Goal: Task Accomplishment & Management: Manage account settings

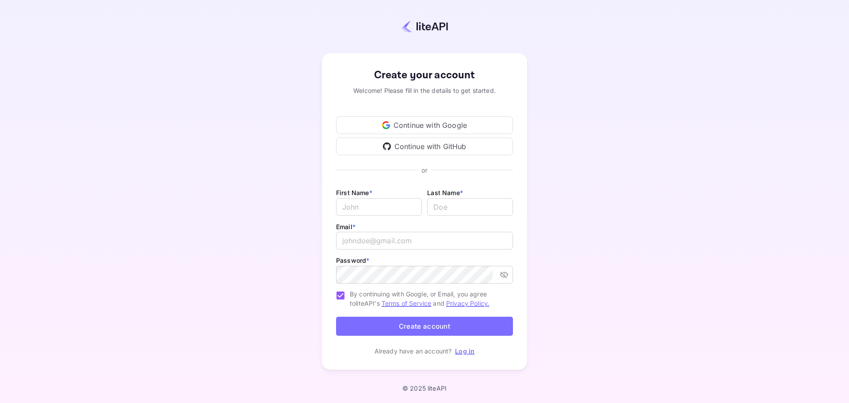
click at [430, 123] on div "Continue with Google" at bounding box center [424, 125] width 177 height 18
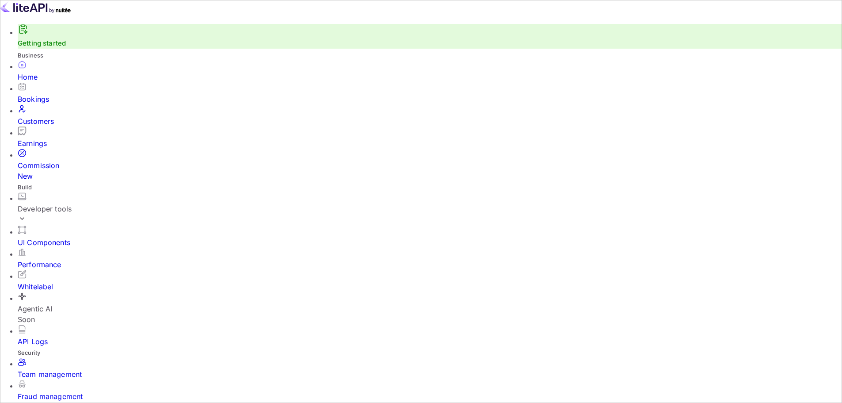
scroll to position [137, 223]
click at [89, 203] on div "Developer tools" at bounding box center [430, 208] width 824 height 11
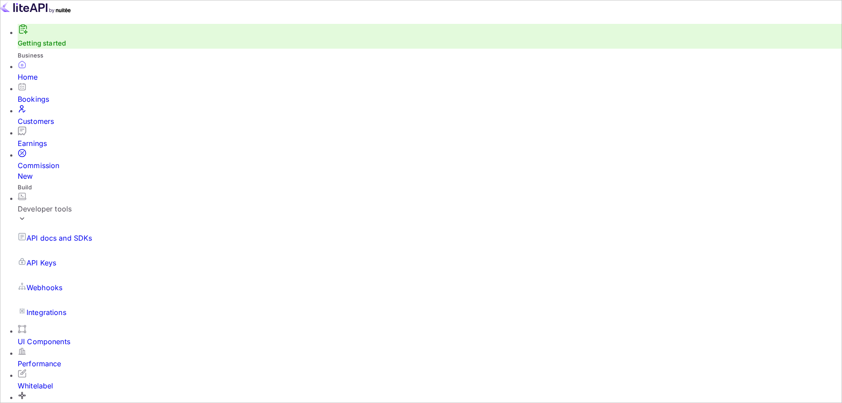
scroll to position [44, 0]
click at [53, 380] on div "Whitelabel" at bounding box center [430, 385] width 824 height 11
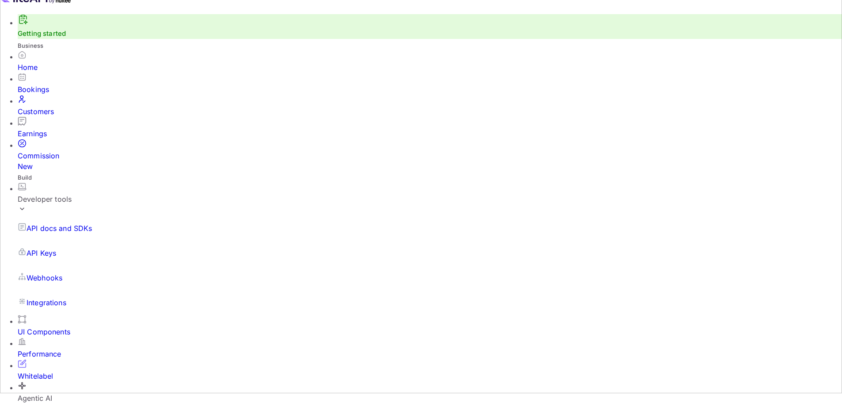
click at [64, 297] on p "Integrations" at bounding box center [47, 302] width 40 height 11
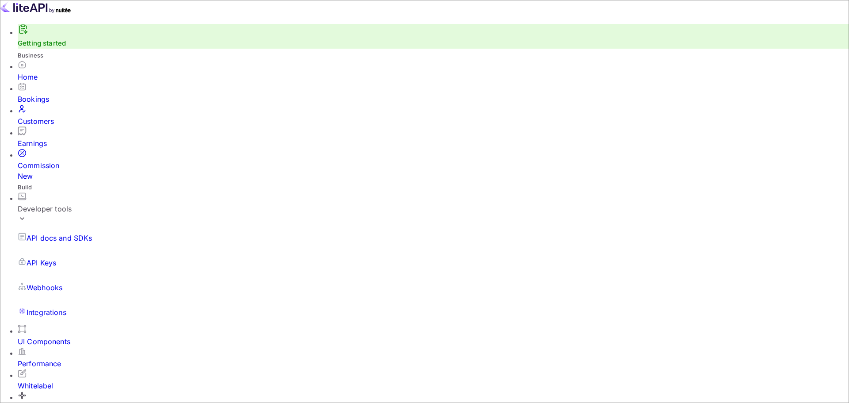
click at [39, 82] on div "Home" at bounding box center [430, 77] width 824 height 11
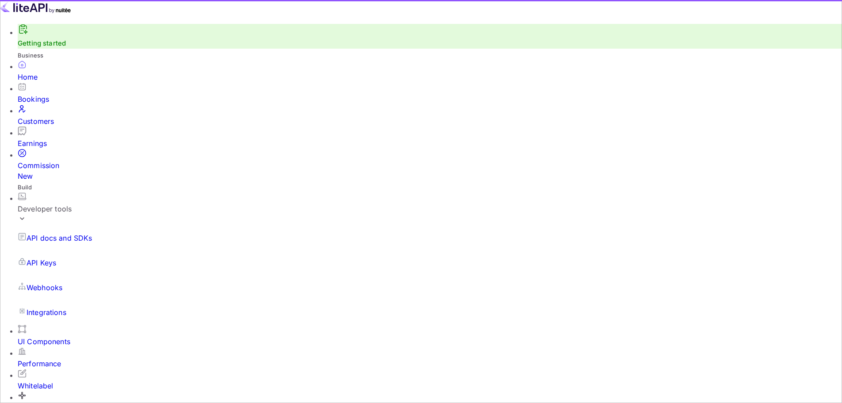
scroll to position [137, 223]
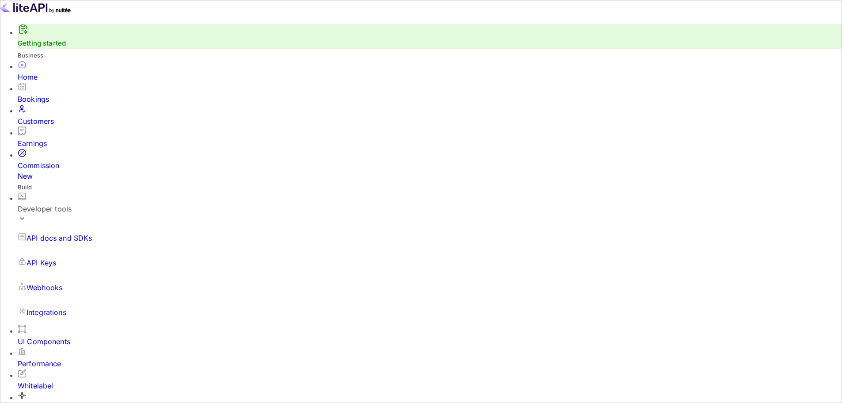
click at [556, 251] on li "(GMT+02:00) [GEOGRAPHIC_DATA]" at bounding box center [661, 254] width 322 height 11
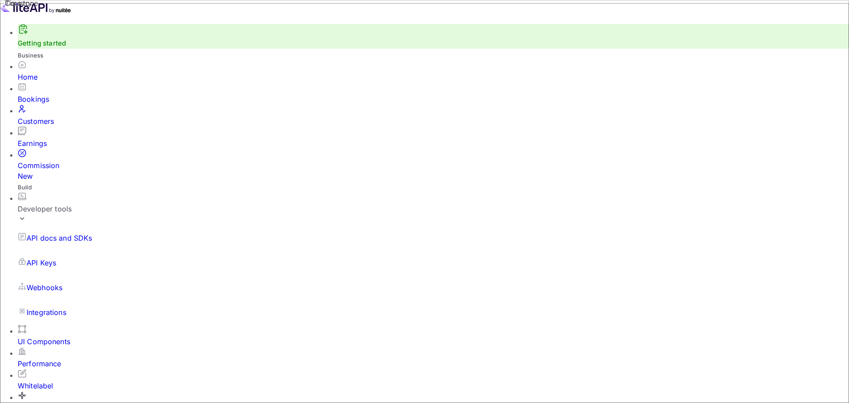
type input "(GMT+02:00) [GEOGRAPHIC_DATA]"
click at [180, 252] on li "[GEOGRAPHIC_DATA]" at bounding box center [311, 254] width 322 height 11
type input "[GEOGRAPHIC_DATA]"
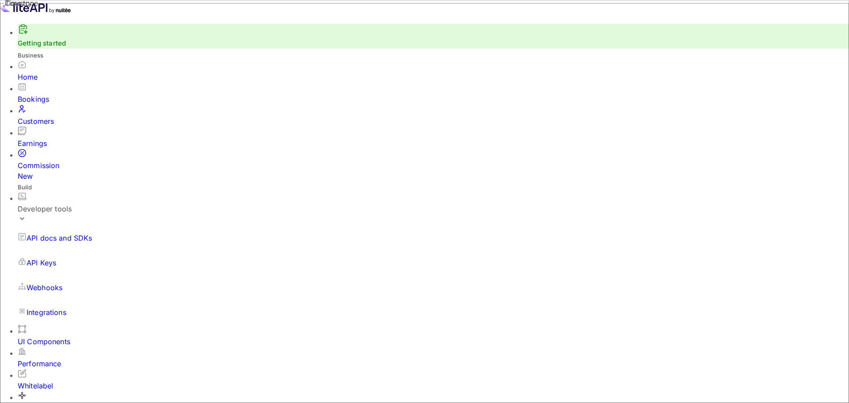
type input "Turnu Magurele"
click at [42, 82] on div "Home" at bounding box center [433, 77] width 831 height 11
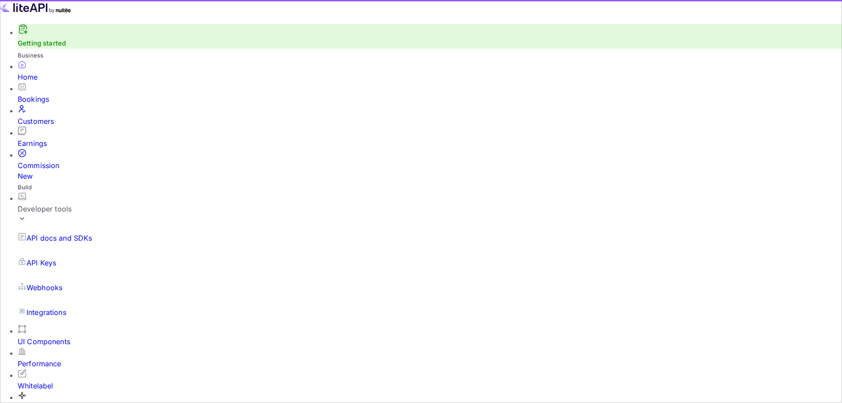
scroll to position [137, 223]
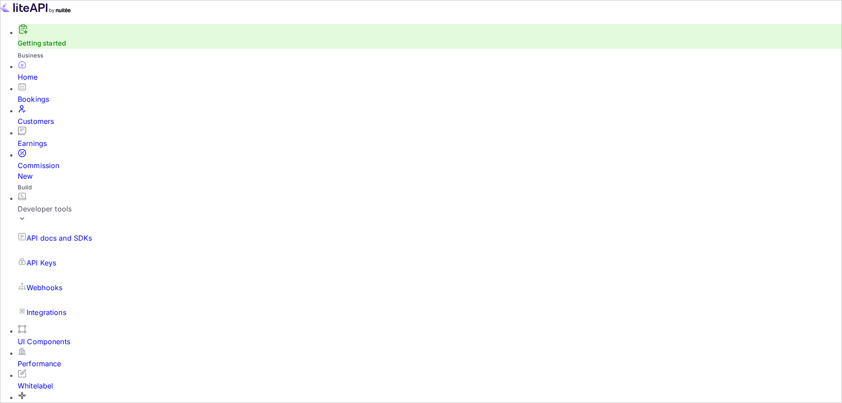
click at [40, 12] on img at bounding box center [35, 7] width 71 height 14
click at [52, 150] on div "Commission New" at bounding box center [430, 165] width 824 height 33
